Goal: Task Accomplishment & Management: Manage account settings

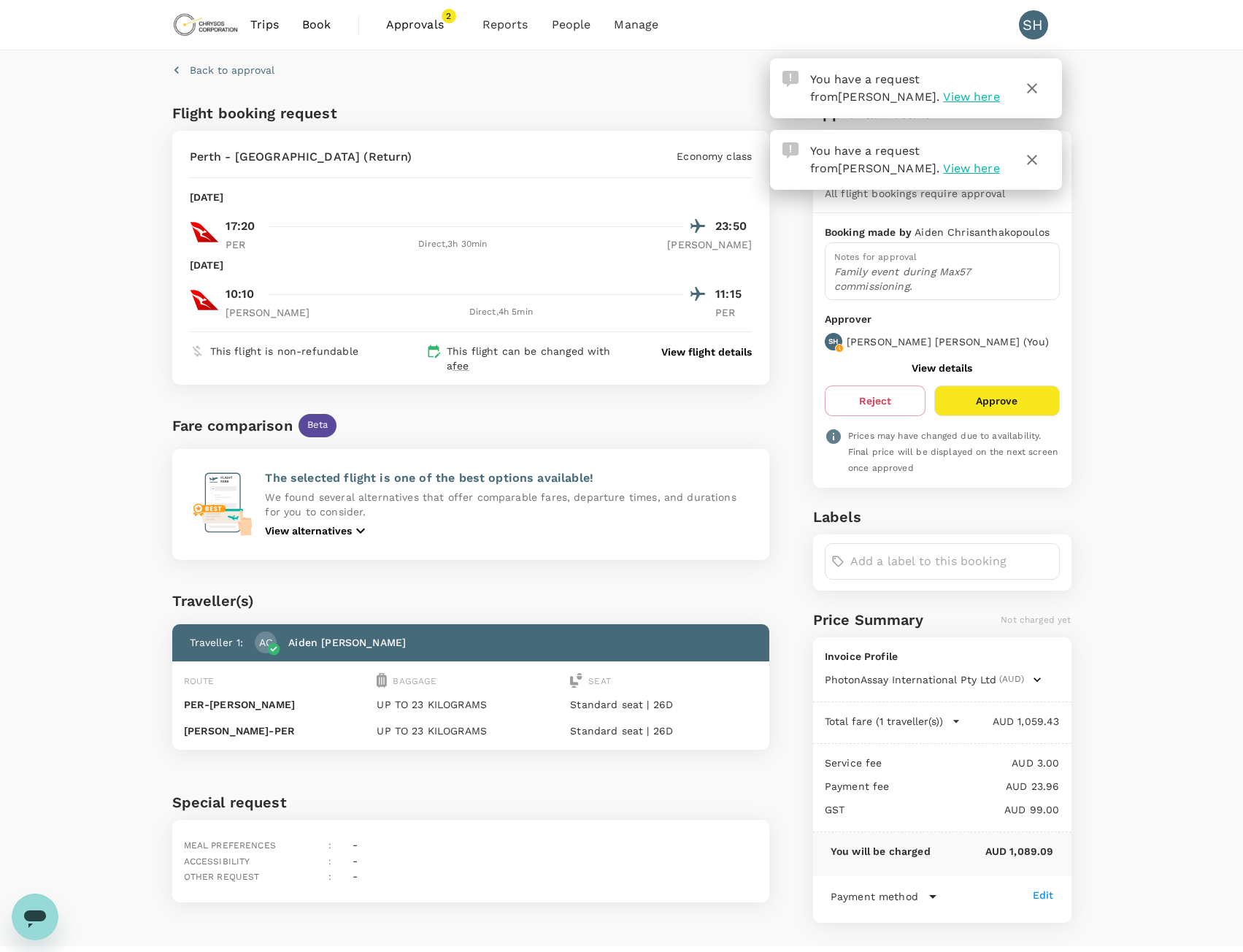
click at [1002, 407] on button "Approve" at bounding box center [996, 401] width 125 height 31
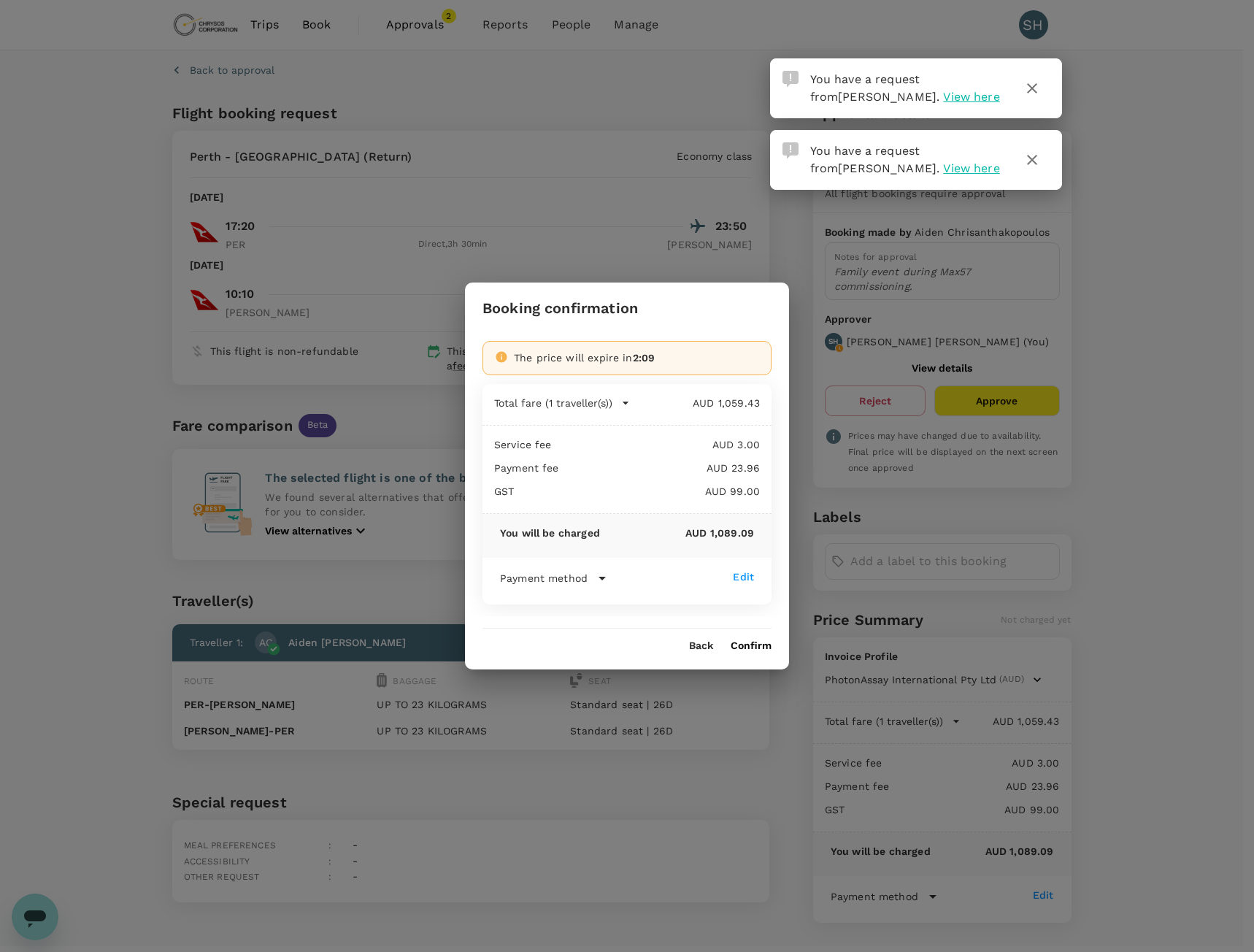
click at [754, 650] on button "Confirm" at bounding box center [751, 646] width 41 height 12
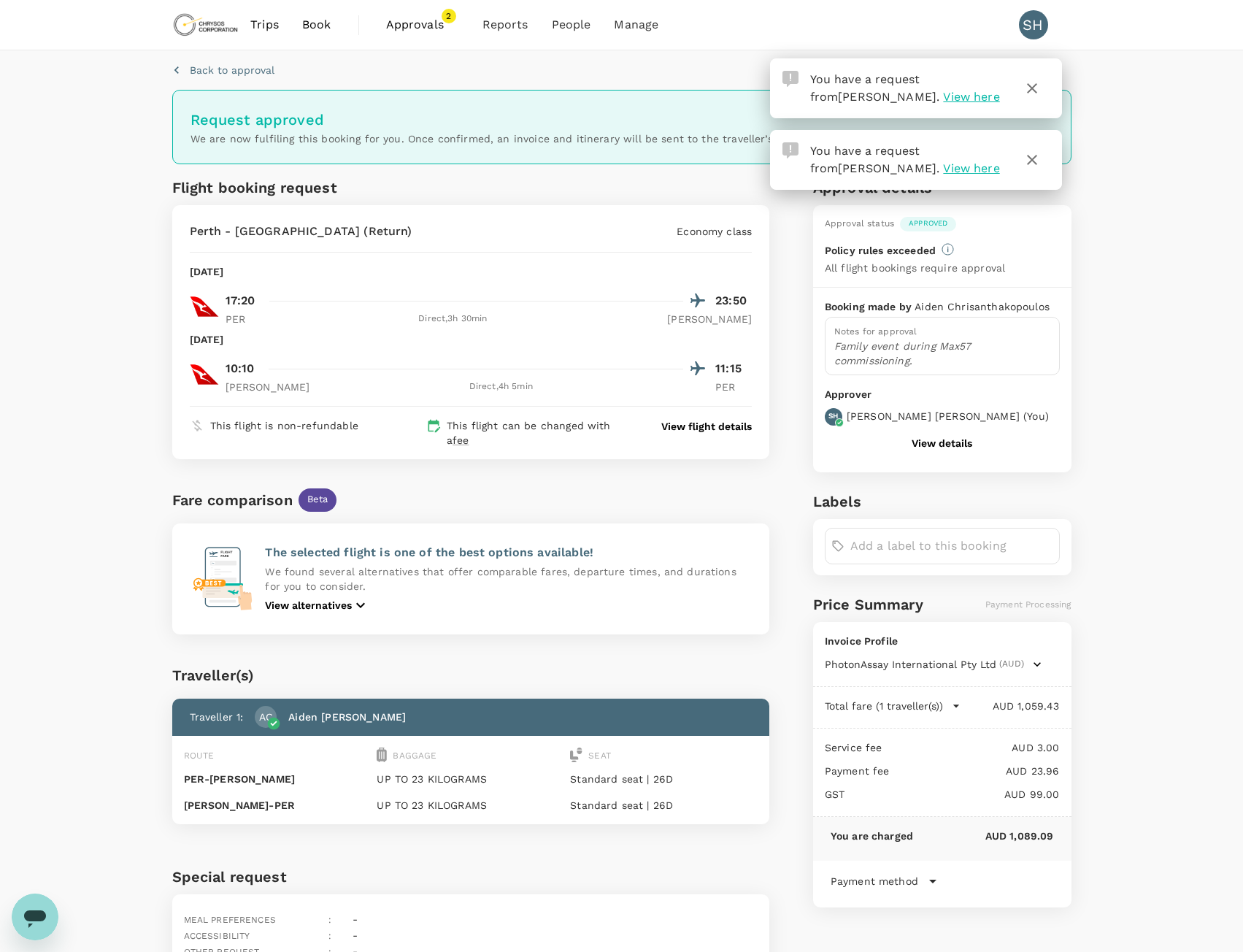
click at [421, 20] on span "Approvals" at bounding box center [423, 25] width 73 height 18
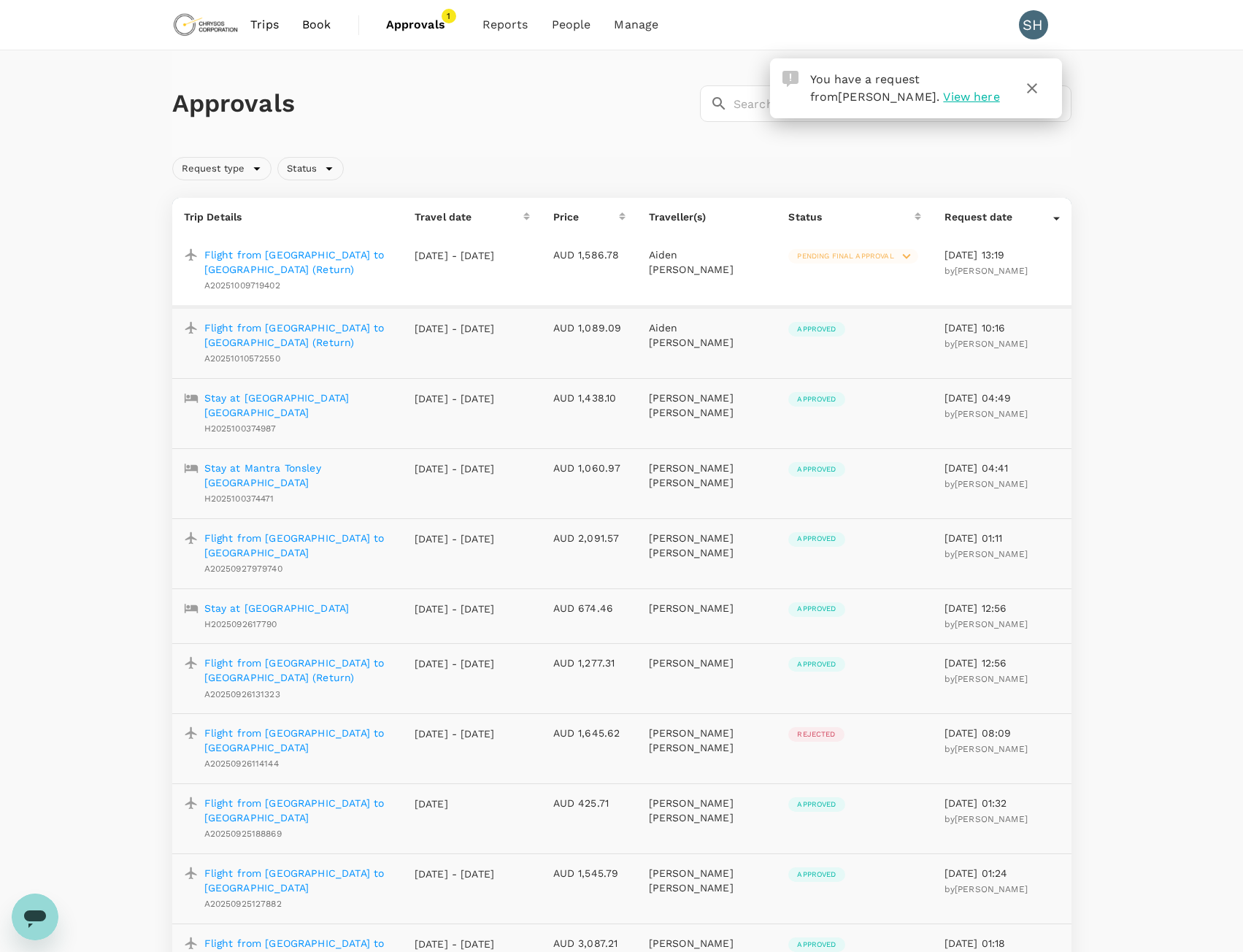
click at [962, 96] on span "View here" at bounding box center [971, 96] width 56 height 14
click at [878, 256] on span "Pending final approval" at bounding box center [845, 256] width 114 height 10
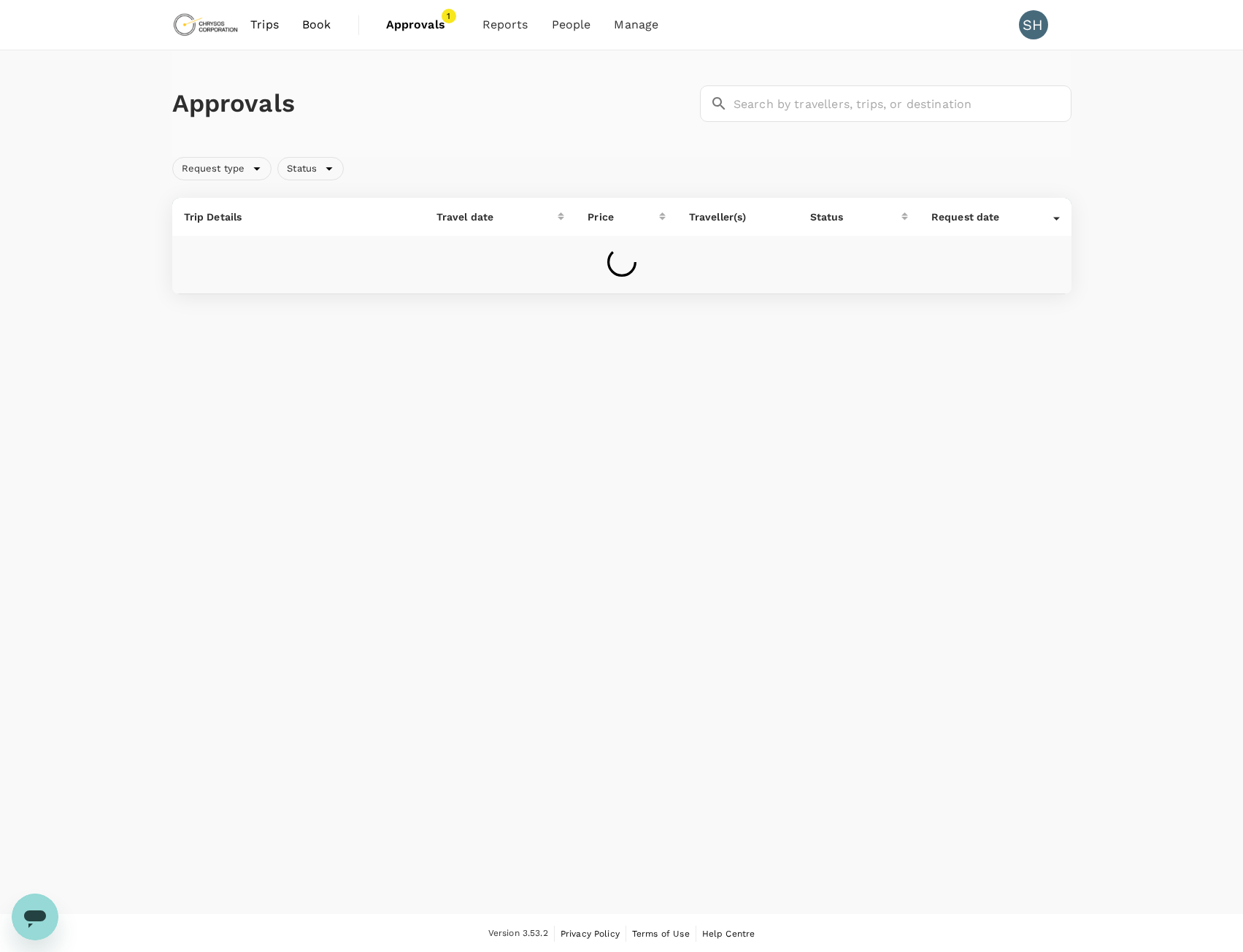
click at [423, 15] on span "Approvals 1" at bounding box center [423, 25] width 73 height 23
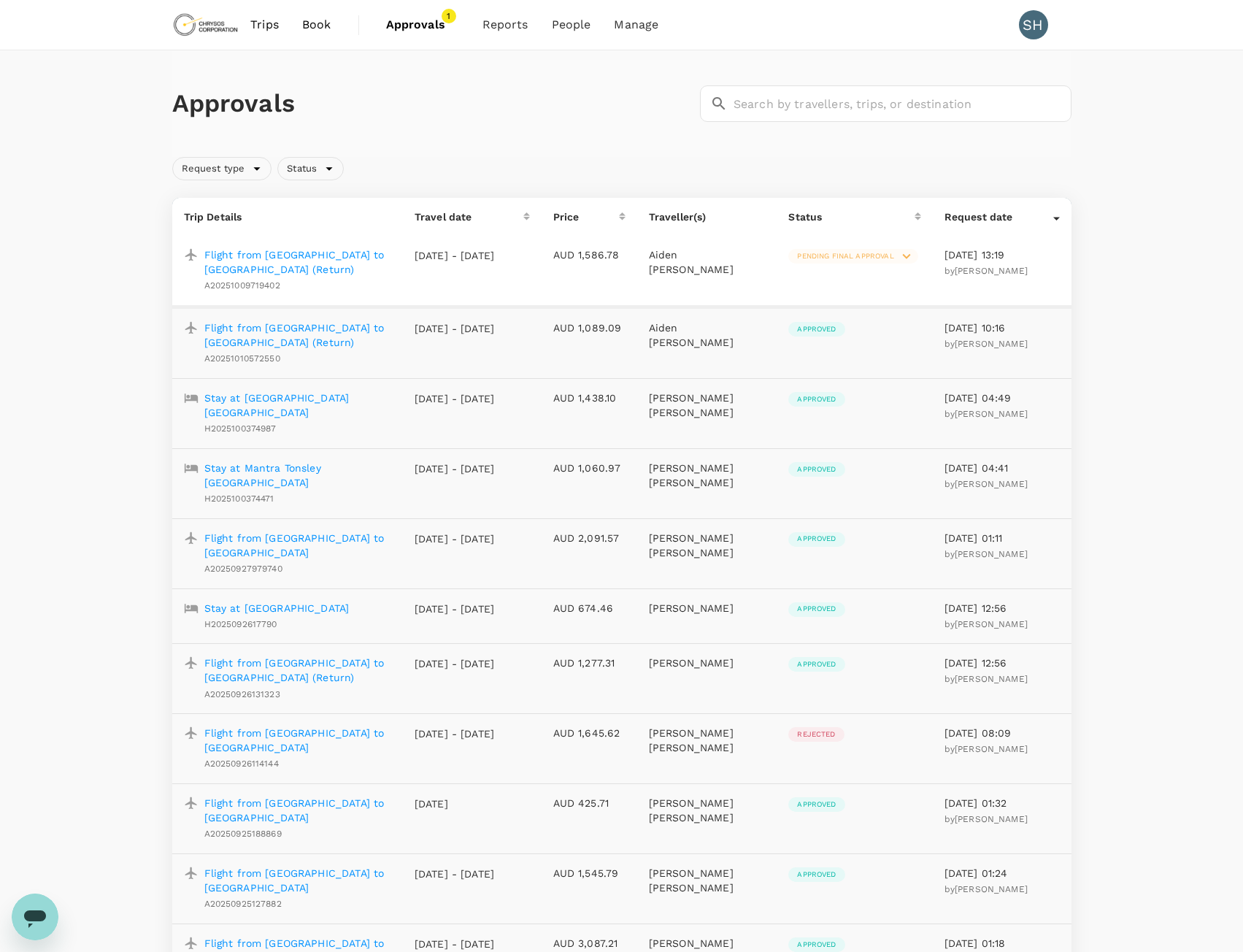
click at [907, 256] on icon at bounding box center [907, 256] width 16 height 16
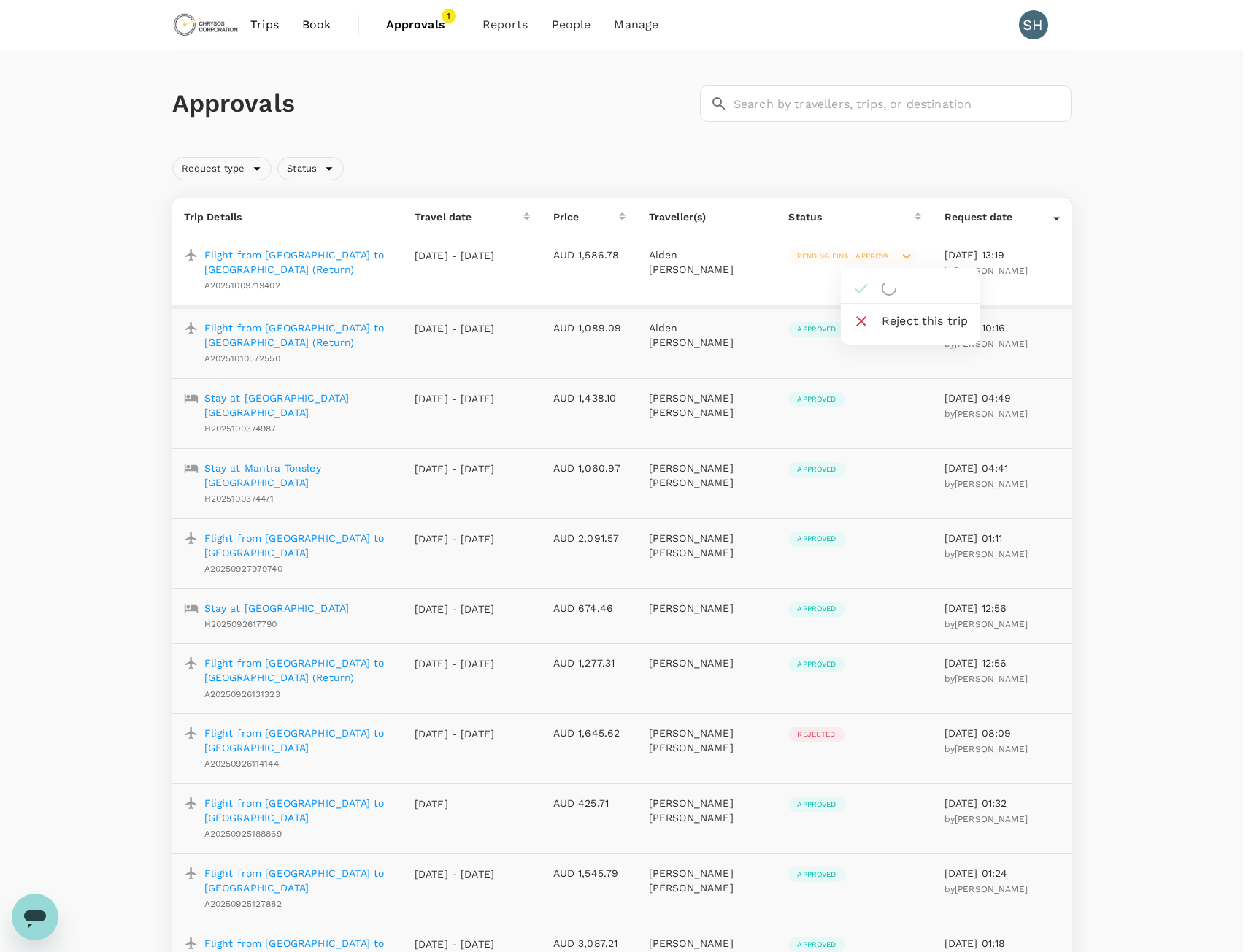
click at [915, 319] on span "Reject this trip" at bounding box center [925, 321] width 86 height 18
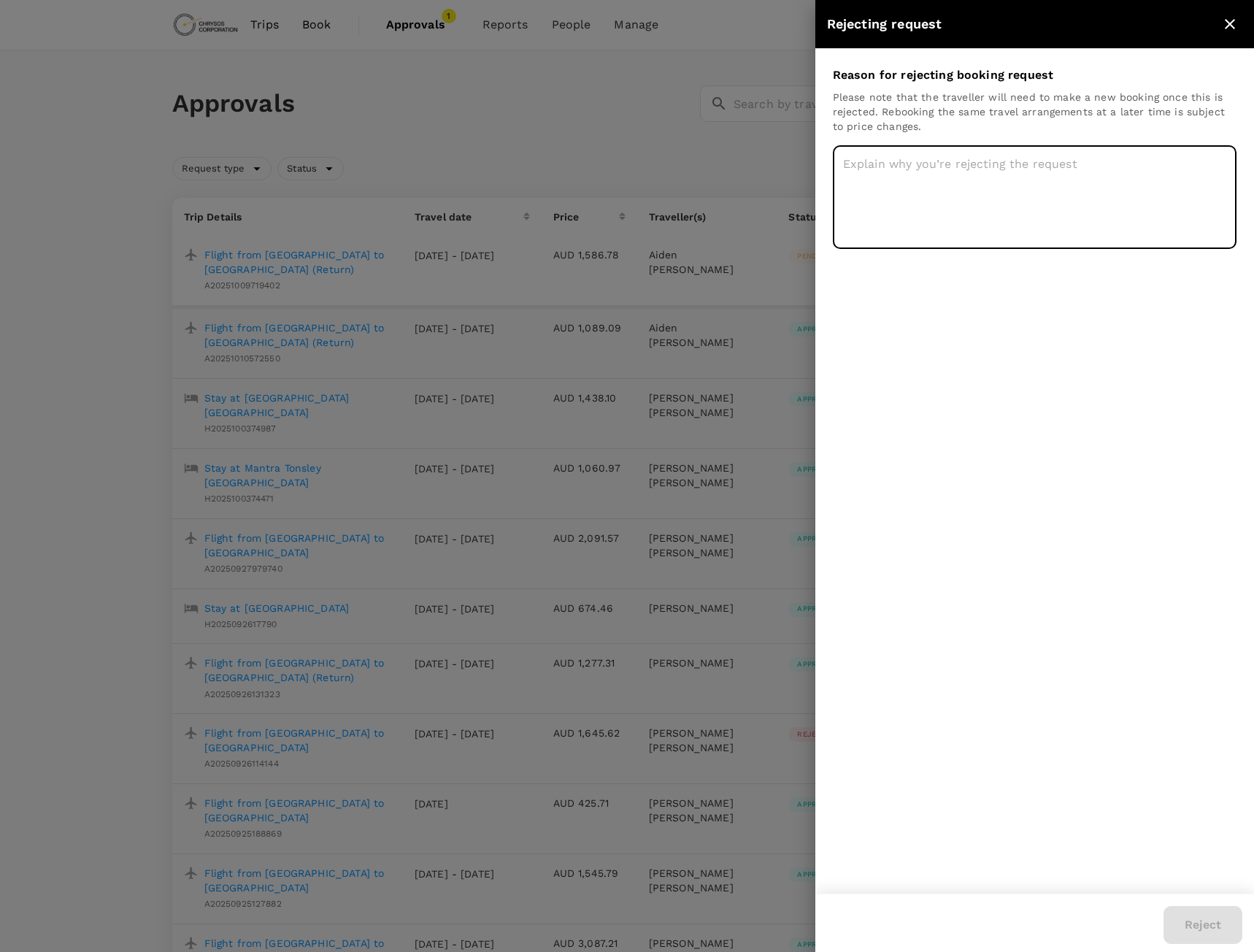
click at [937, 185] on textarea at bounding box center [1034, 197] width 404 height 104
type textarea "Aiden will rebook"
click at [1220, 927] on button "Reject" at bounding box center [1203, 925] width 79 height 38
